Goal: Information Seeking & Learning: Compare options

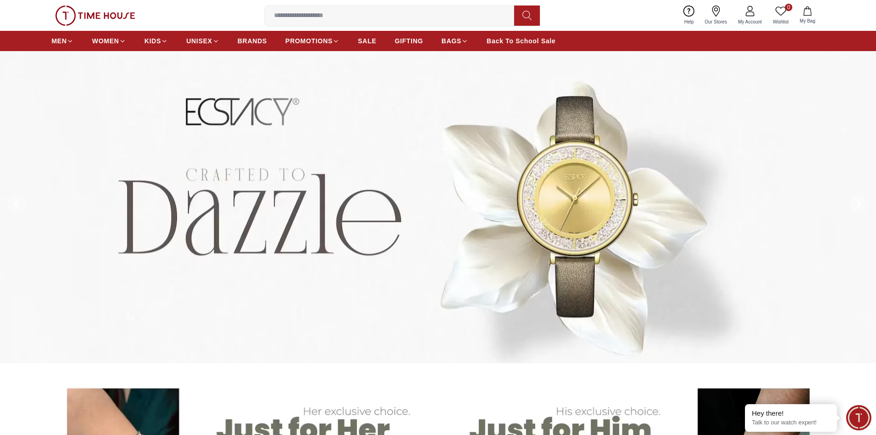
scroll to position [46, 0]
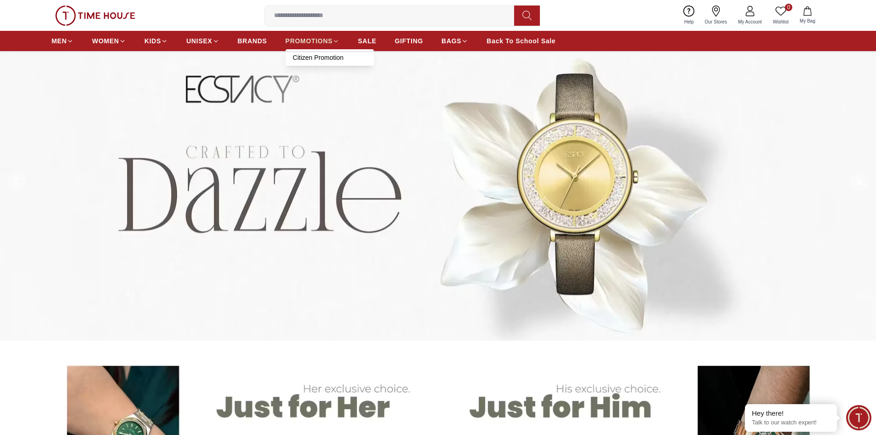
click at [333, 40] on icon at bounding box center [336, 41] width 7 height 7
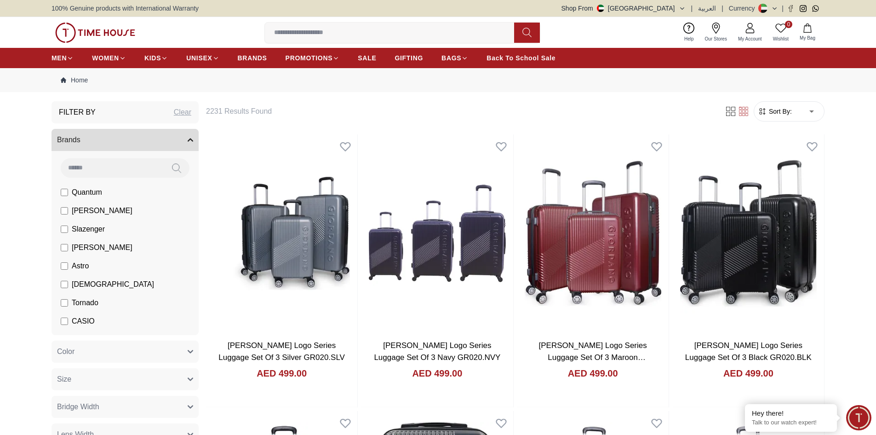
click at [95, 212] on span "[PERSON_NAME]" at bounding box center [102, 210] width 61 height 11
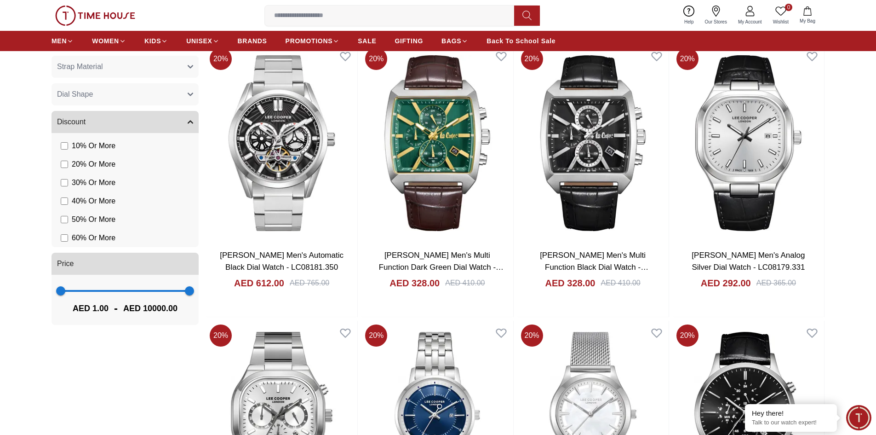
scroll to position [644, 0]
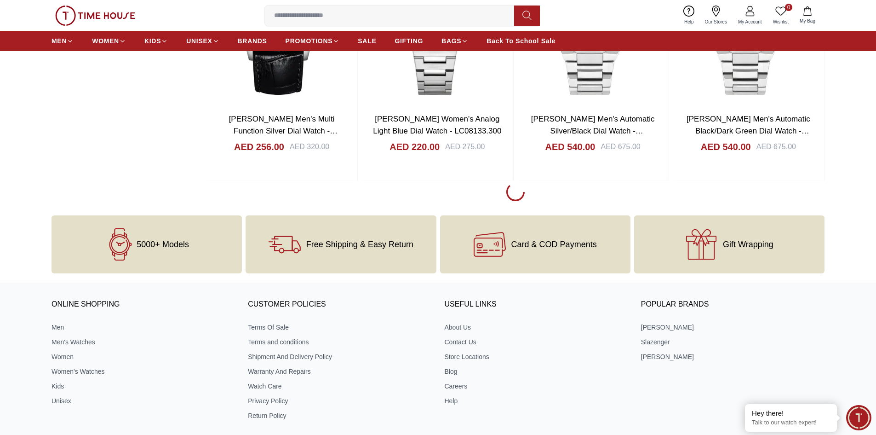
scroll to position [1334, 0]
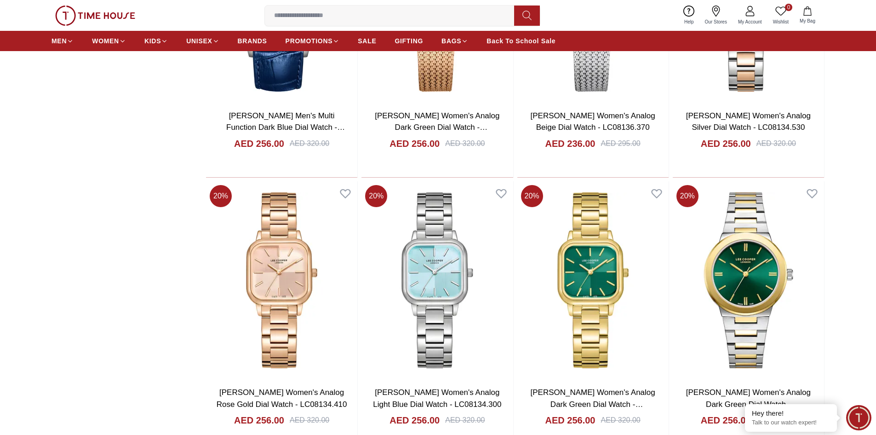
scroll to position [3266, 0]
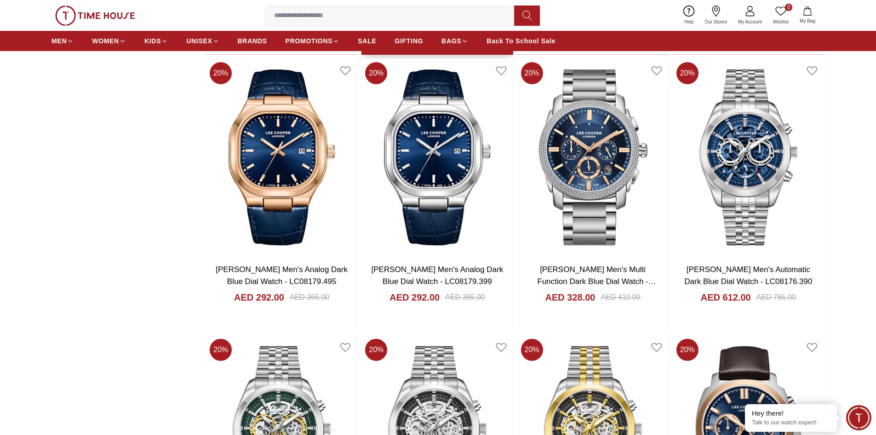
scroll to position [1748, 0]
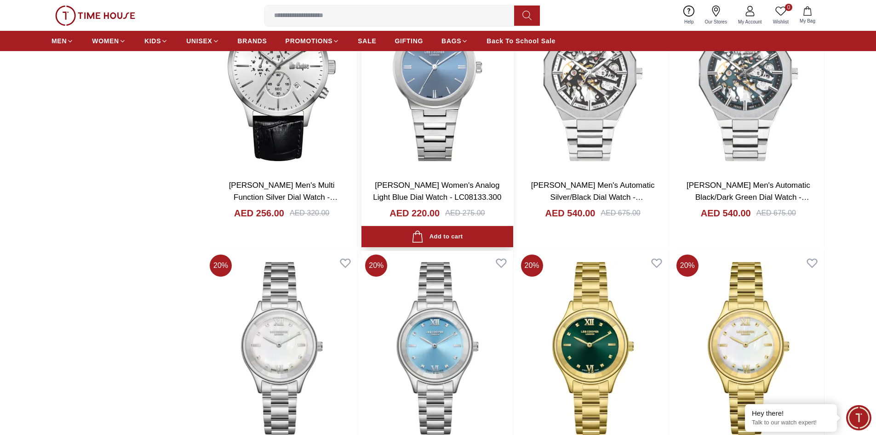
scroll to position [1271, 0]
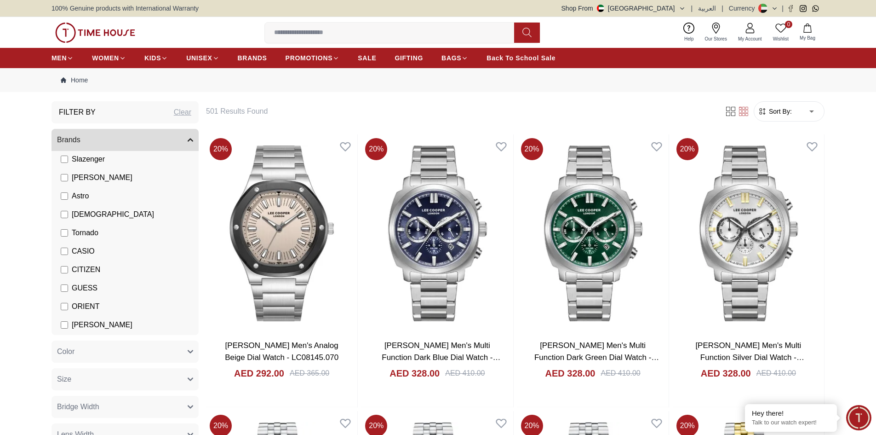
scroll to position [92, 0]
click at [82, 190] on span "[DEMOGRAPHIC_DATA]" at bounding box center [113, 192] width 82 height 11
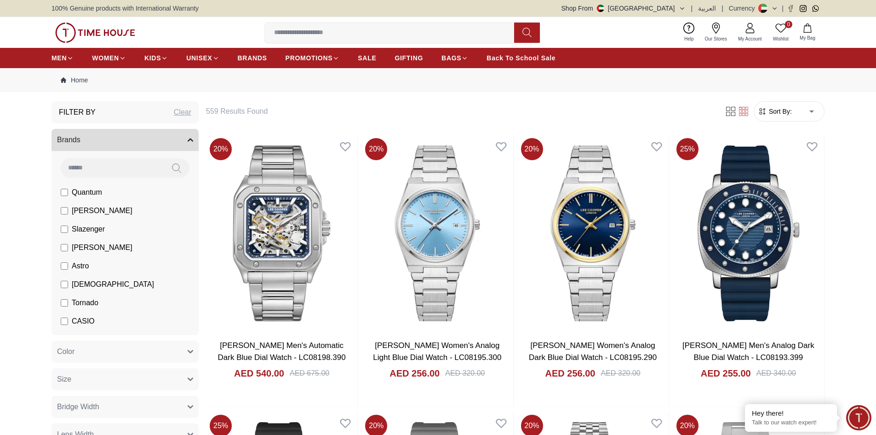
click at [88, 213] on span "[PERSON_NAME]" at bounding box center [102, 210] width 61 height 11
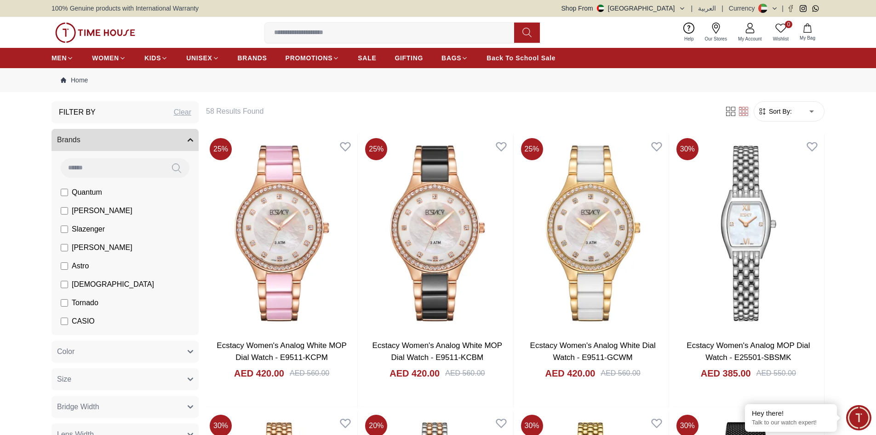
click at [89, 287] on span "[DEMOGRAPHIC_DATA]" at bounding box center [113, 284] width 82 height 11
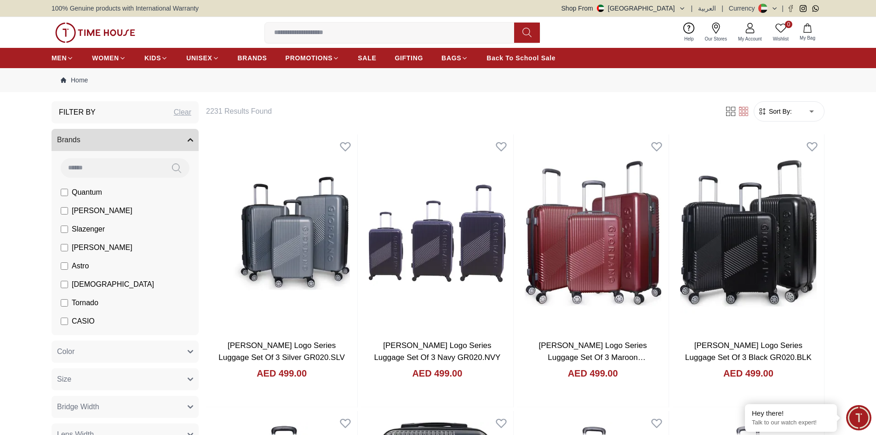
click at [89, 321] on span "CASIO" at bounding box center [83, 321] width 23 height 11
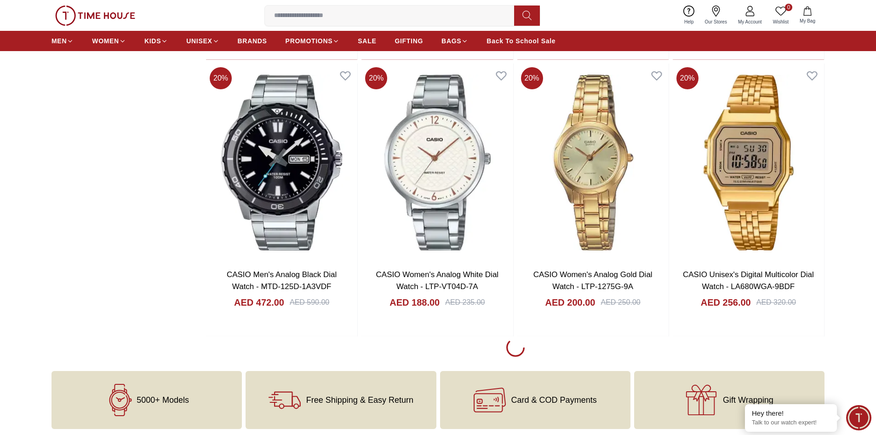
scroll to position [1334, 0]
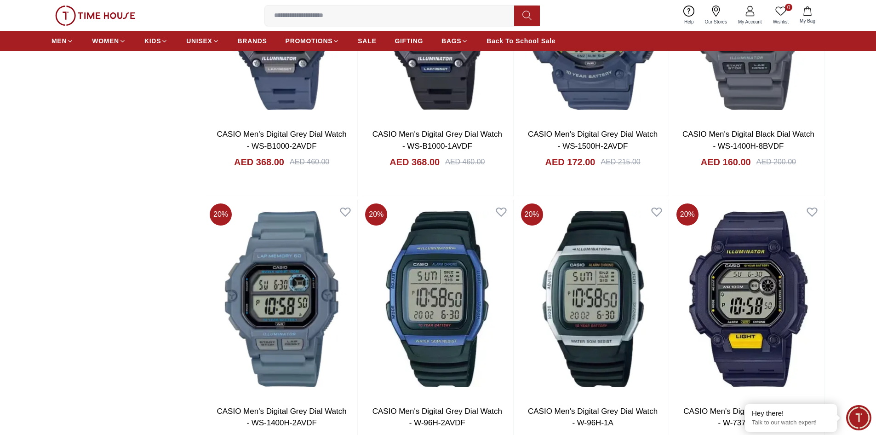
scroll to position [3956, 0]
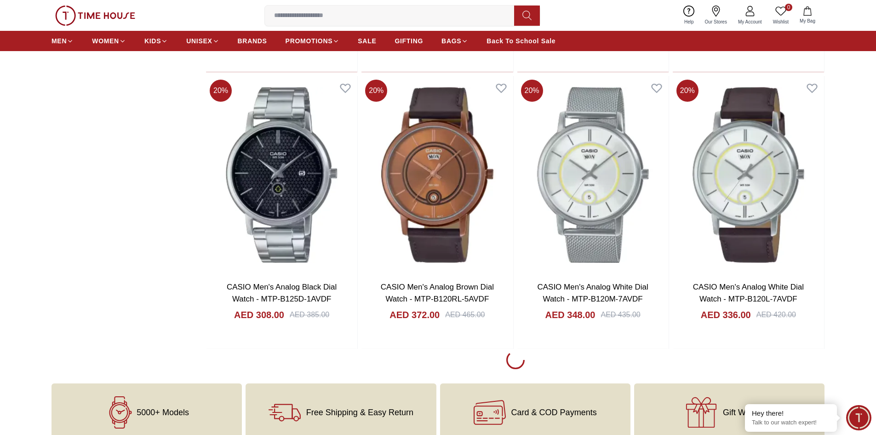
scroll to position [6854, 0]
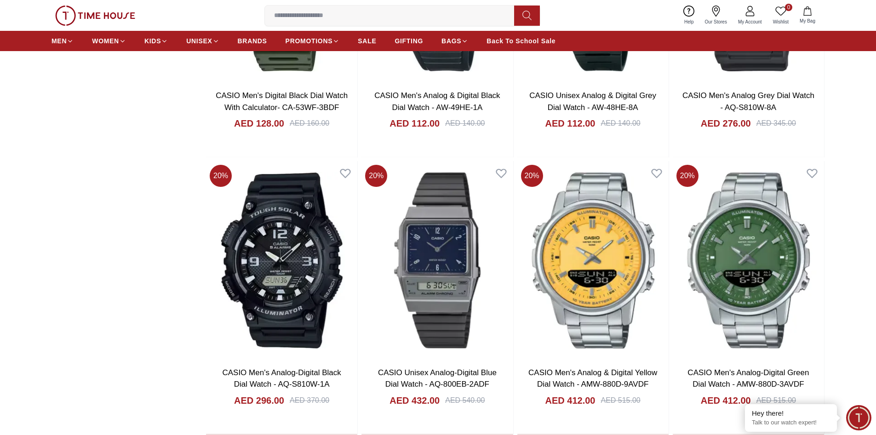
scroll to position [9568, 0]
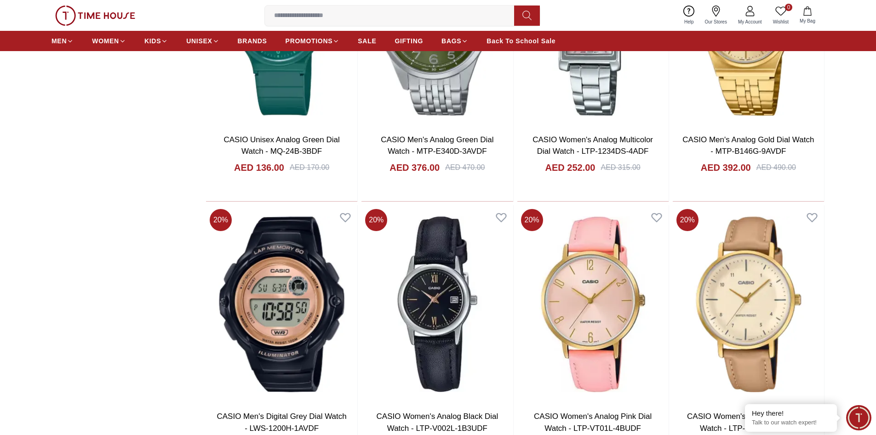
scroll to position [12282, 0]
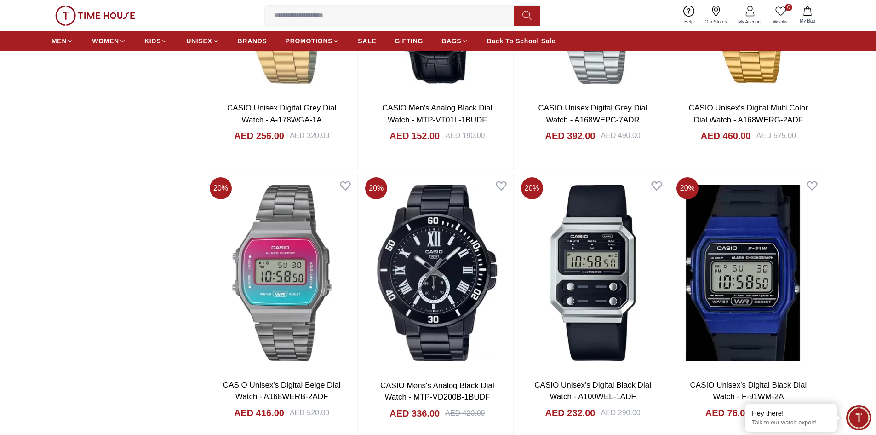
scroll to position [15088, 0]
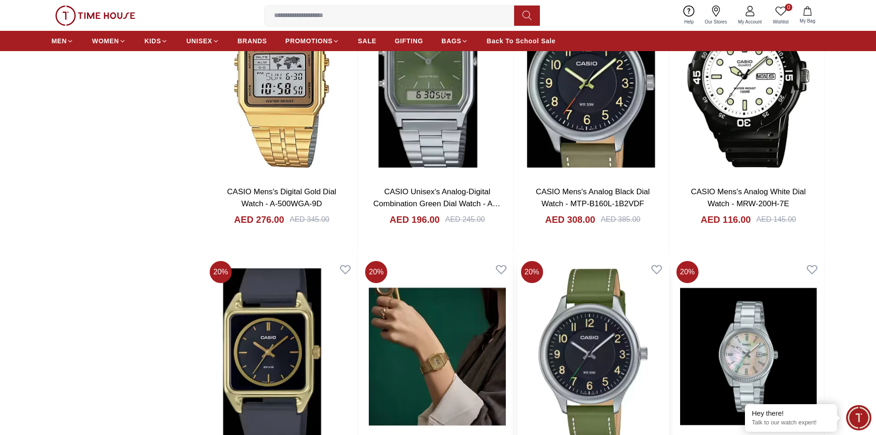
scroll to position [15410, 0]
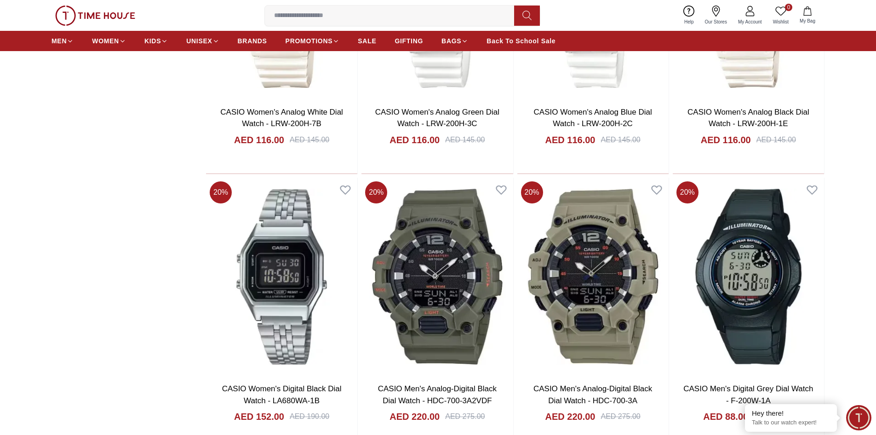
scroll to position [18032, 0]
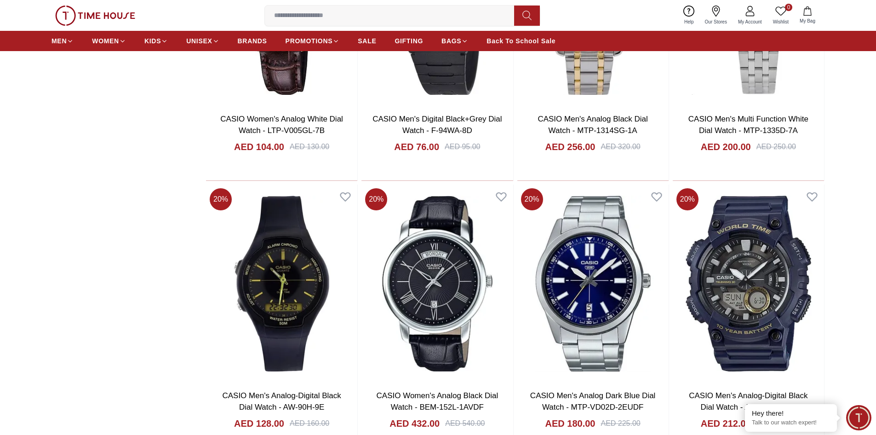
scroll to position [20516, 0]
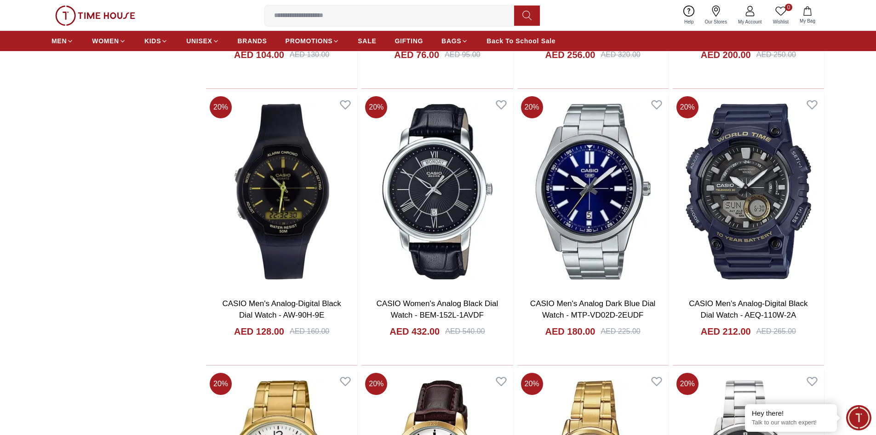
scroll to position [20746, 0]
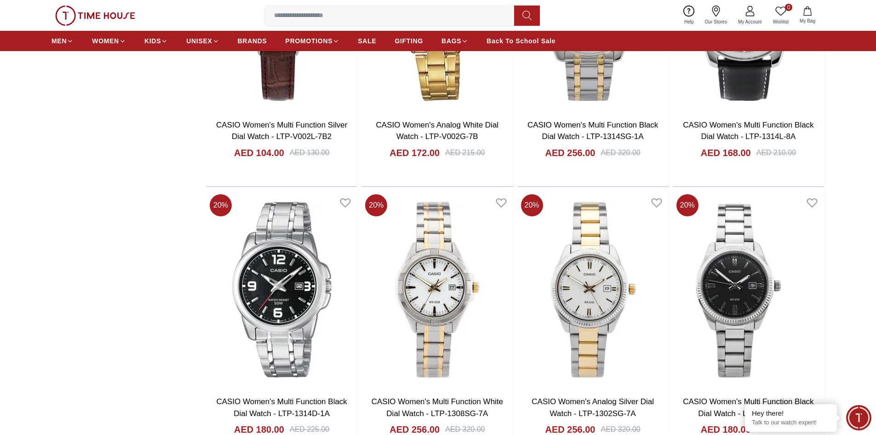
scroll to position [23230, 0]
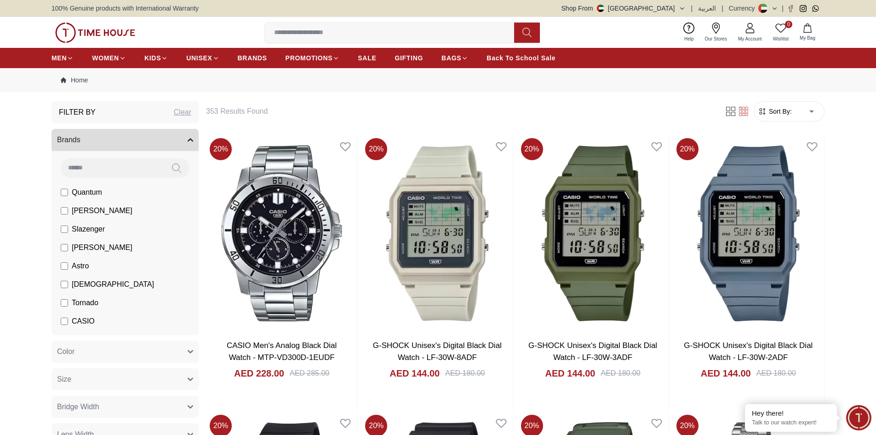
click at [82, 317] on span "CASIO" at bounding box center [83, 321] width 23 height 11
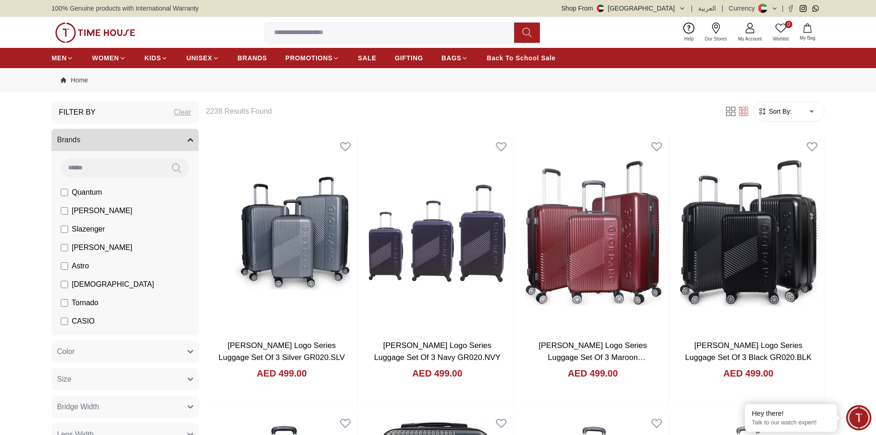
click at [98, 298] on span "Tornado" at bounding box center [85, 302] width 27 height 11
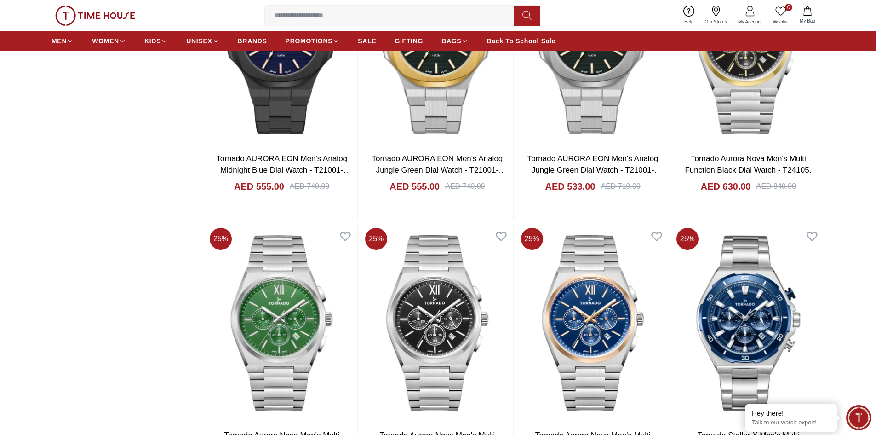
scroll to position [1288, 0]
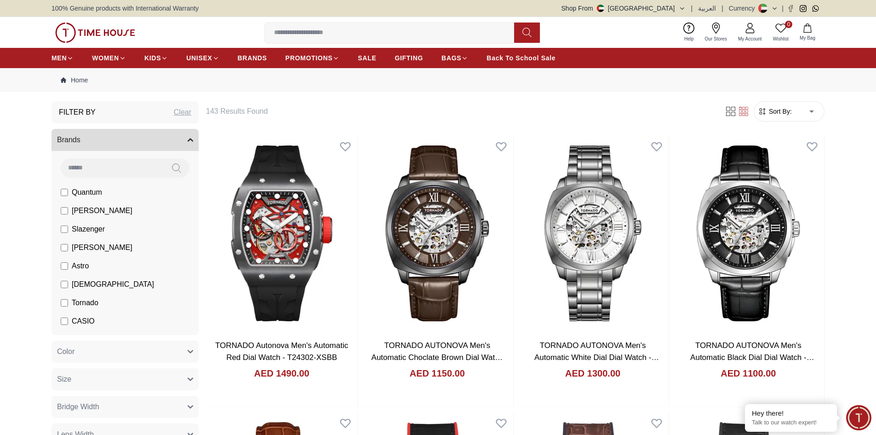
click at [87, 304] on span "Tornado" at bounding box center [85, 302] width 27 height 11
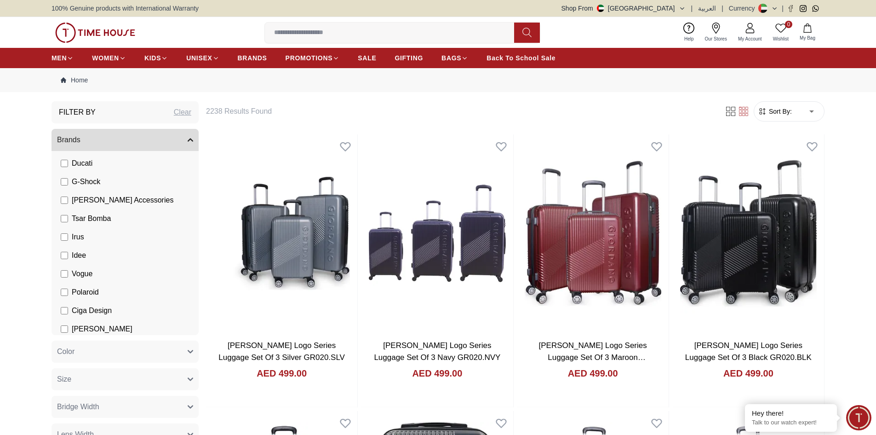
scroll to position [290, 0]
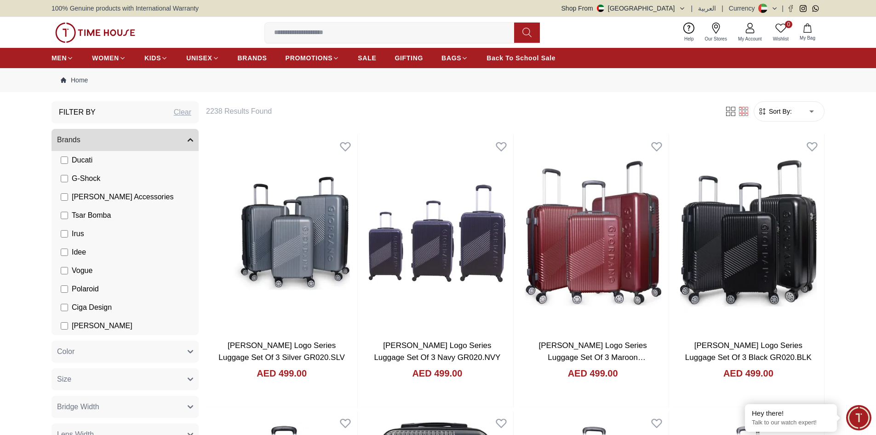
click at [85, 178] on span "G-Shock" at bounding box center [86, 178] width 29 height 11
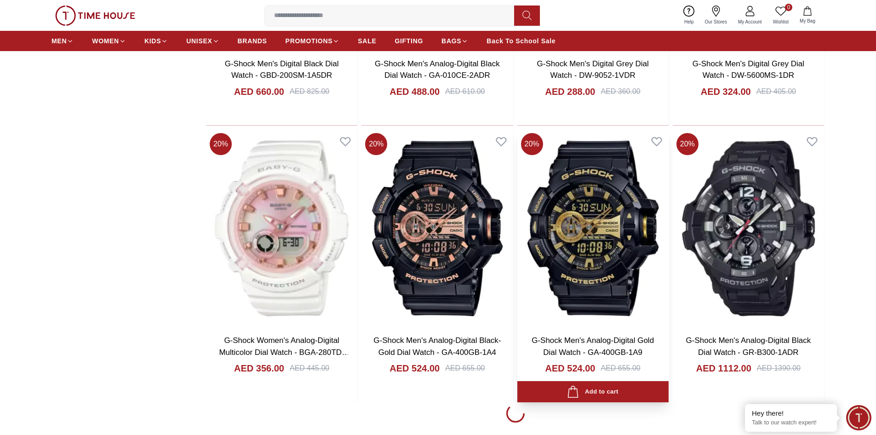
scroll to position [1288, 0]
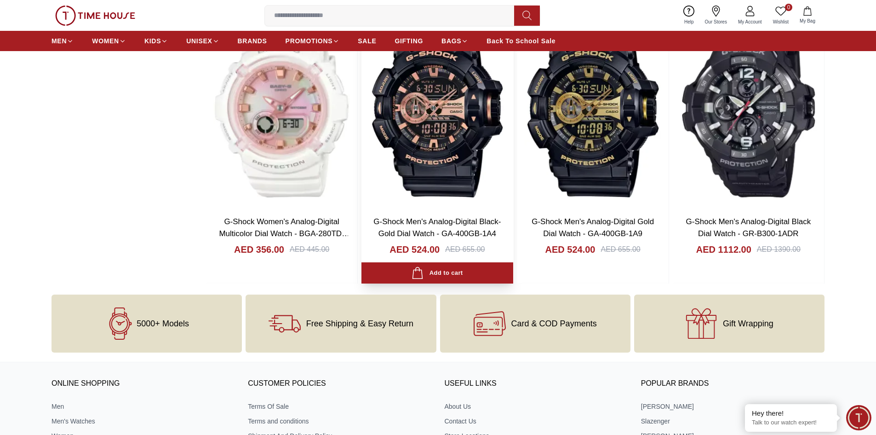
scroll to position [1104, 0]
